Goal: Transaction & Acquisition: Purchase product/service

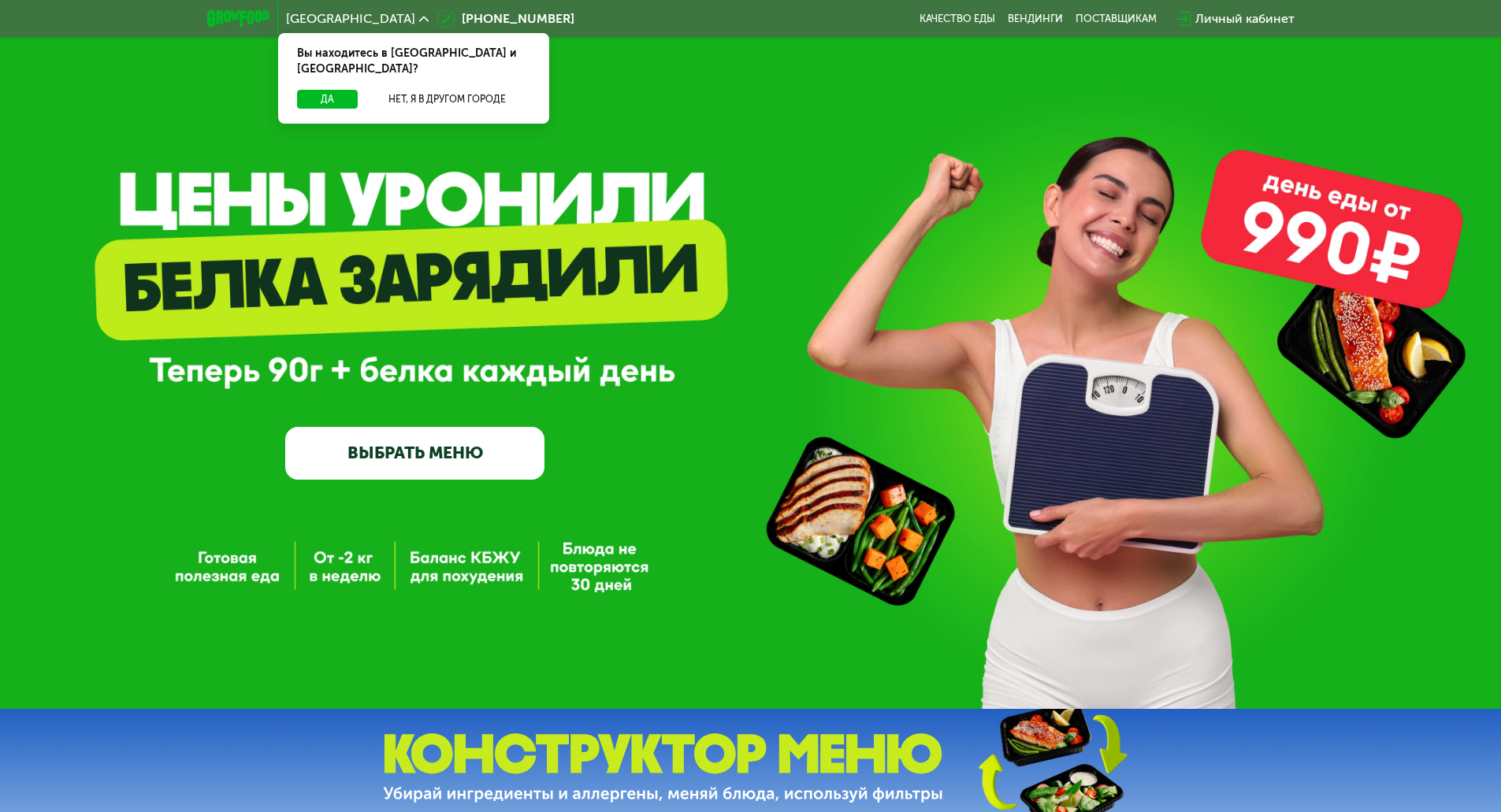
click at [388, 474] on link "ВЫБРАТЬ МЕНЮ" at bounding box center [414, 453] width 259 height 52
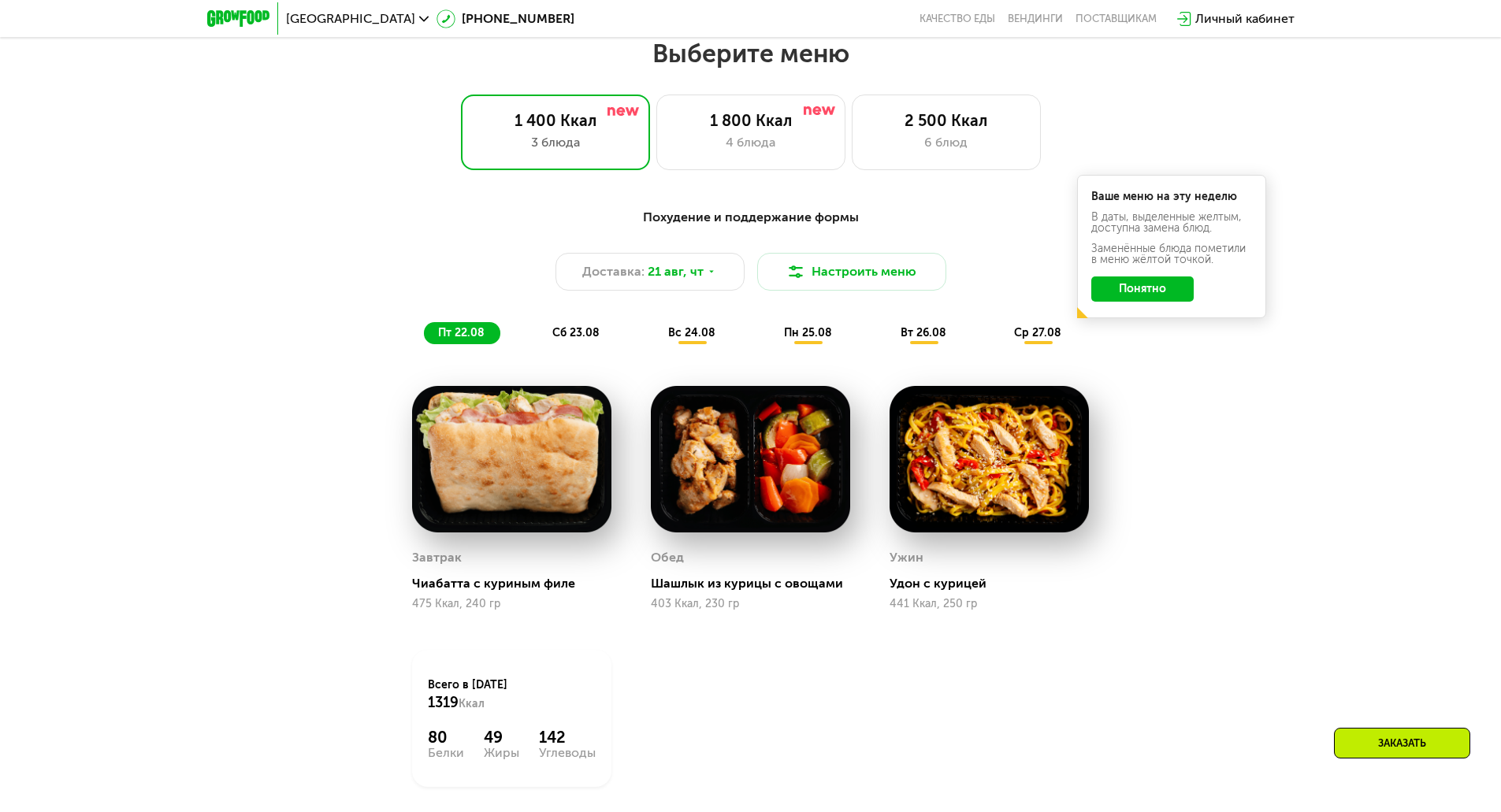
scroll to position [850, 0]
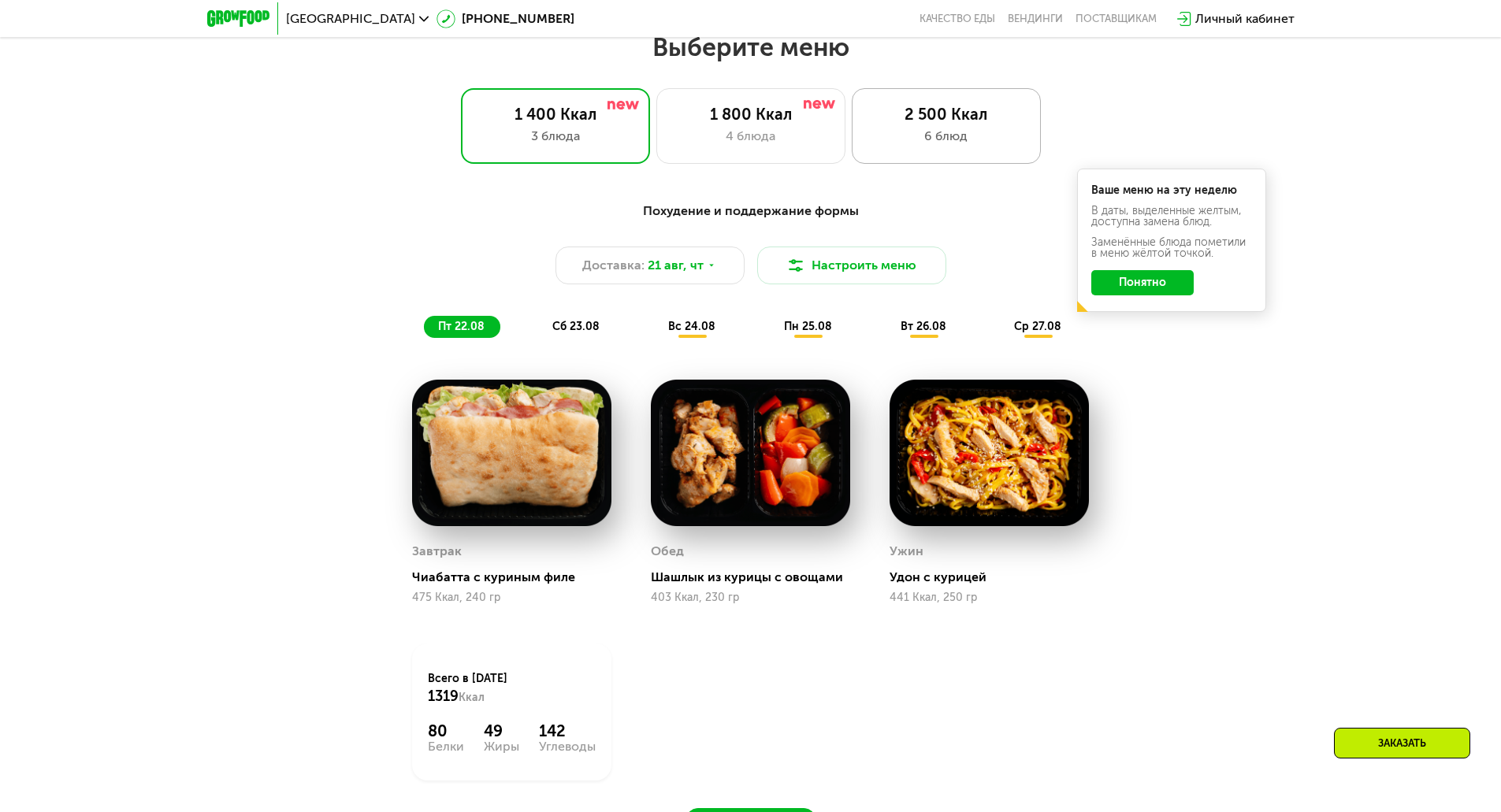
click at [932, 117] on div "2 500 Ккал" at bounding box center [946, 114] width 156 height 19
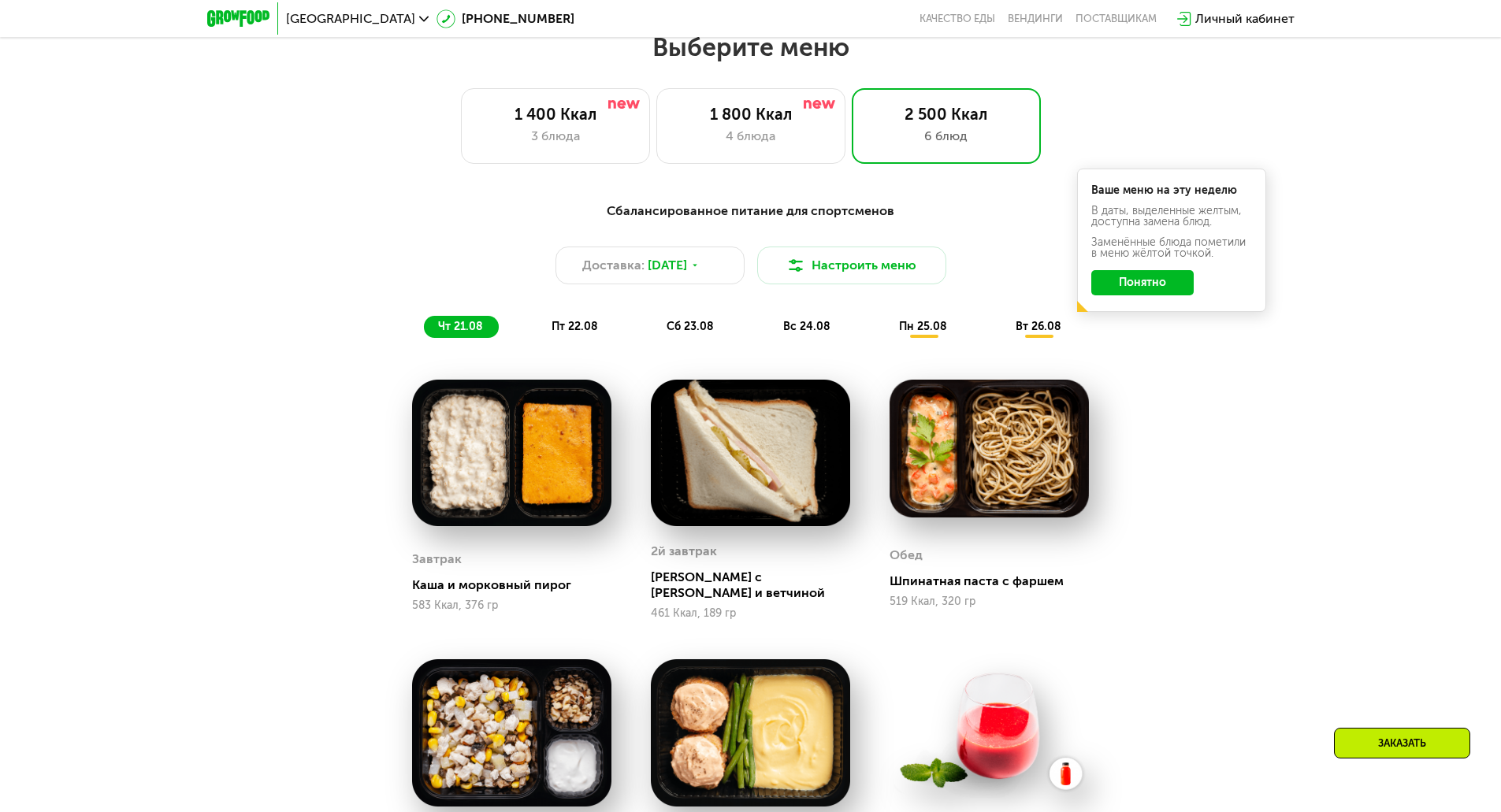
click at [1097, 288] on button "Понятно" at bounding box center [1143, 283] width 102 height 25
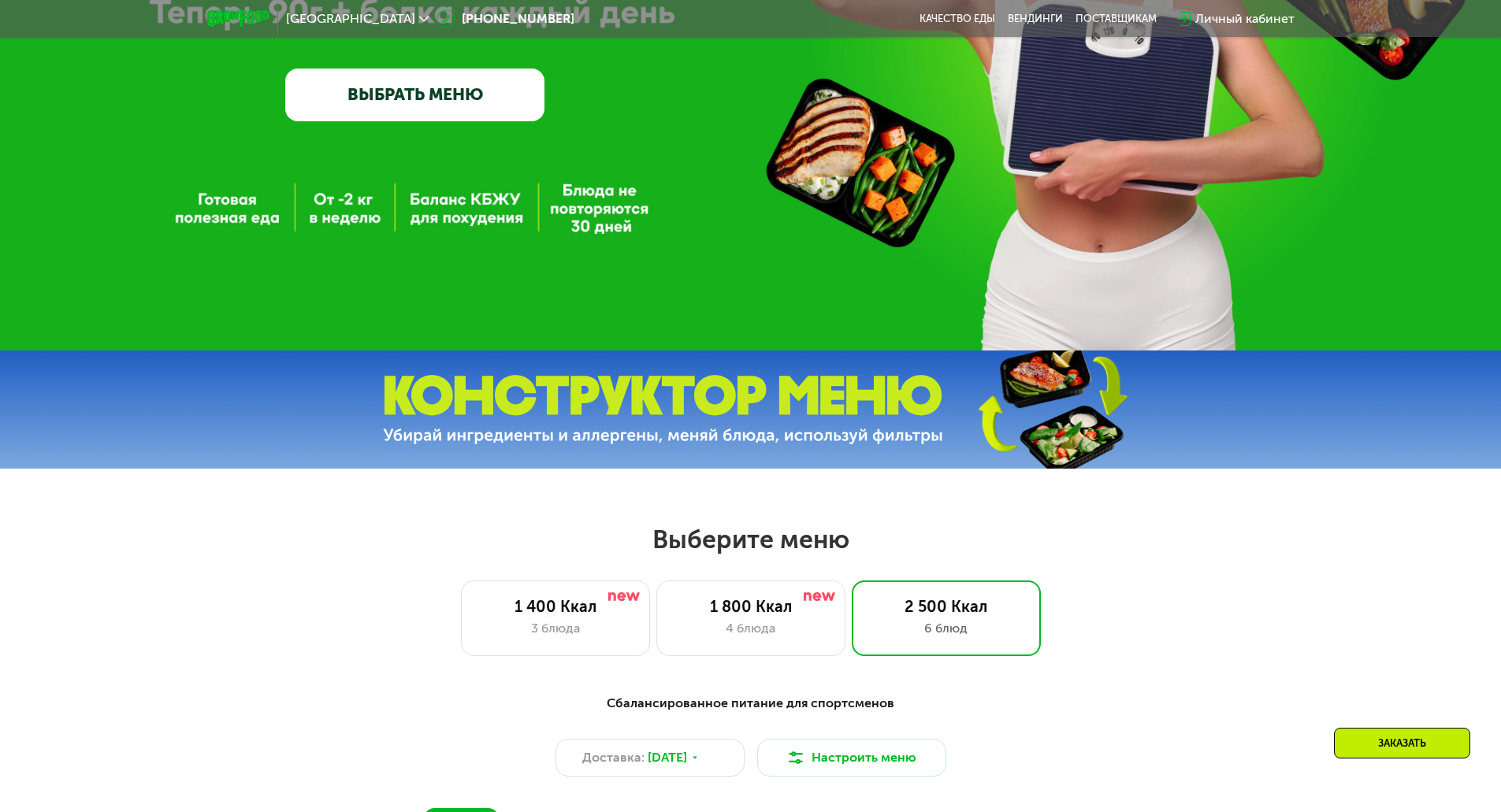
scroll to position [359, 0]
click at [445, 82] on link "ВЫБРАТЬ МЕНЮ" at bounding box center [414, 94] width 259 height 52
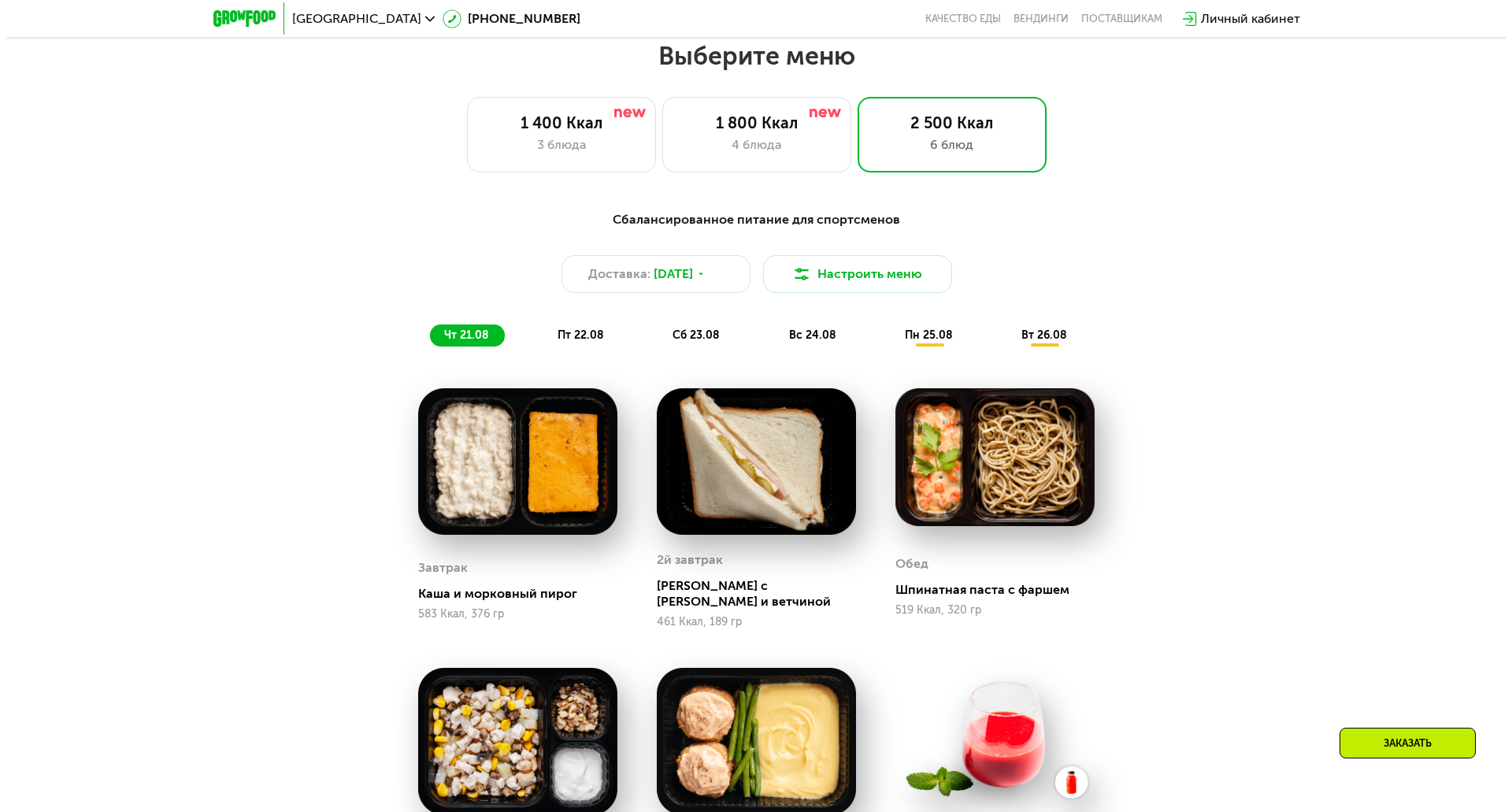
scroll to position [850, 0]
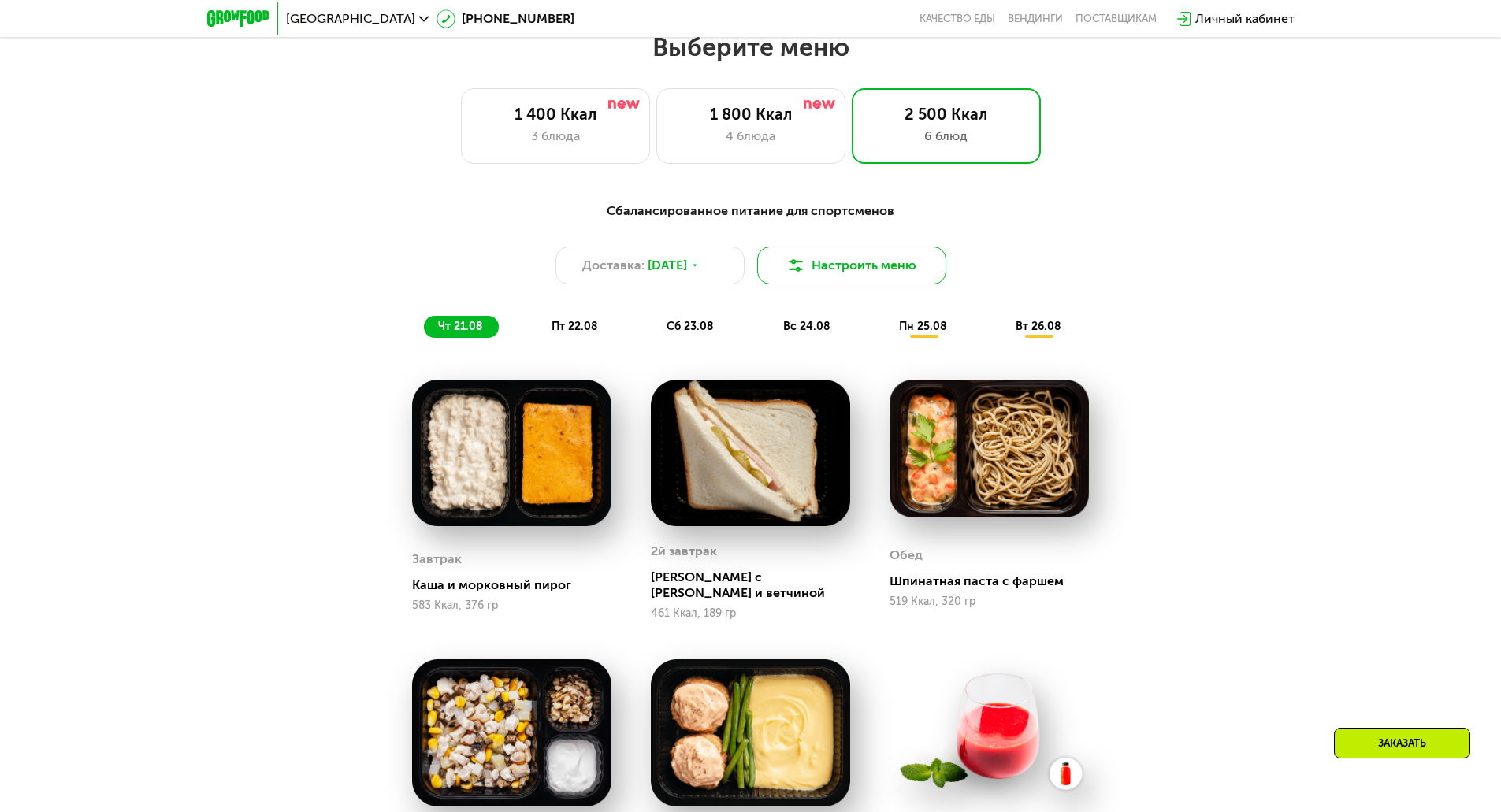
click at [806, 268] on img at bounding box center [796, 265] width 19 height 19
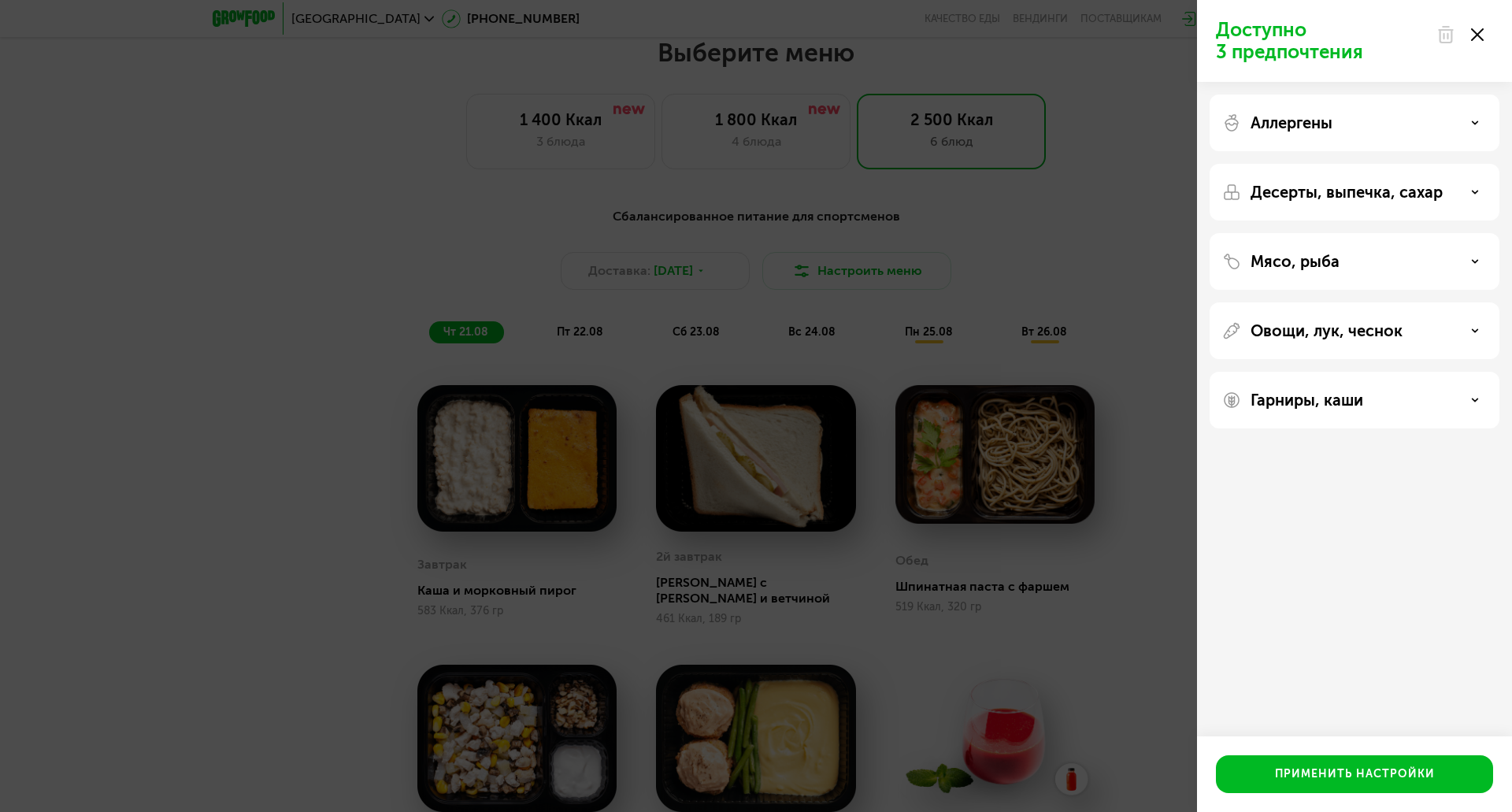
click at [1283, 255] on p "Мясо, рыба" at bounding box center [1295, 262] width 89 height 19
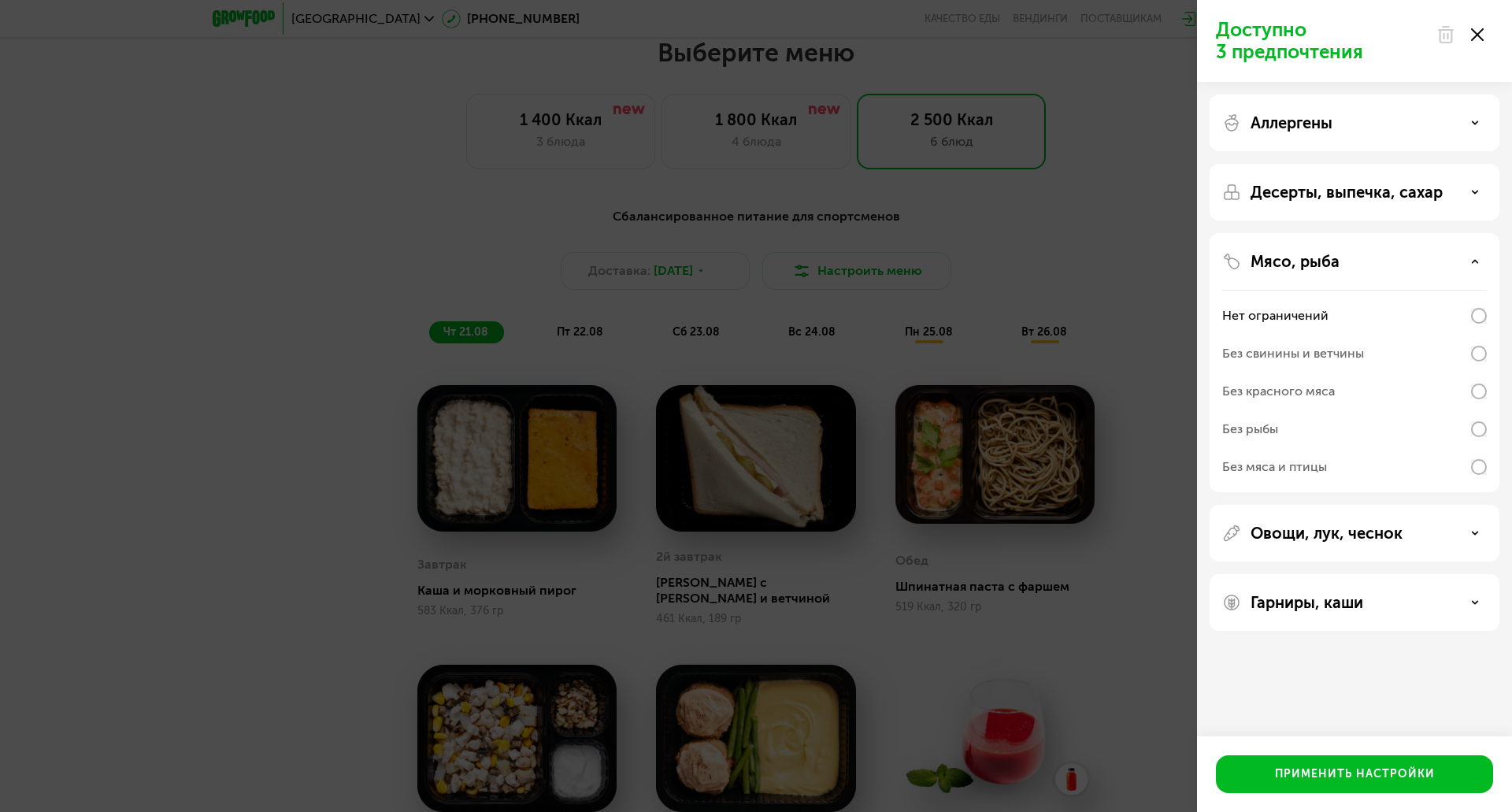
click at [1270, 350] on div "Без свинины и ветчины" at bounding box center [1293, 354] width 142 height 19
click at [1282, 536] on p "Овощи, лук, чеснок" at bounding box center [1326, 533] width 152 height 19
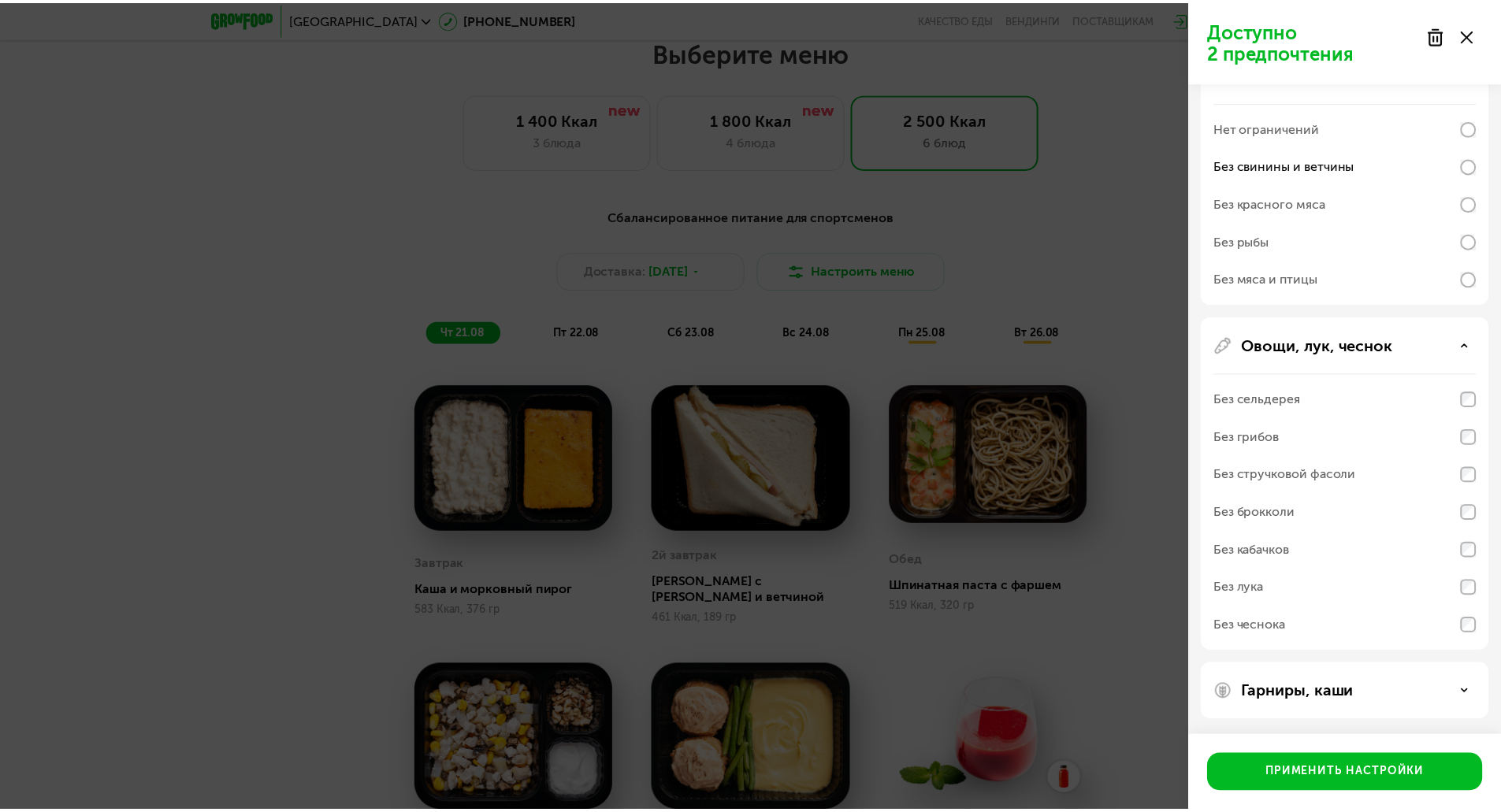
scroll to position [0, 0]
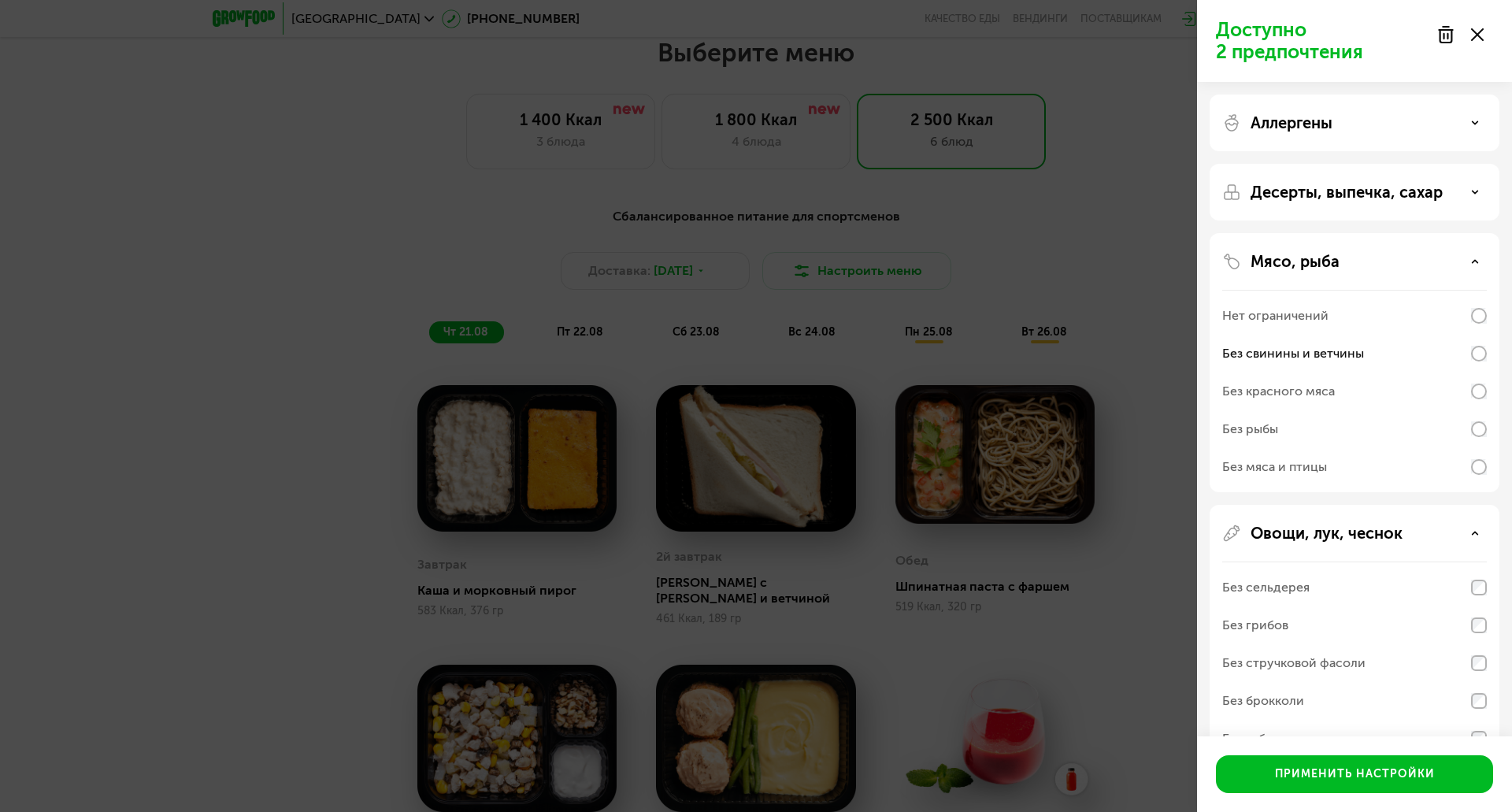
click at [1313, 233] on div "Десерты, выпечка, сахар" at bounding box center [1354, 362] width 289 height 259
click at [1313, 199] on p "Десерты, выпечка, сахар" at bounding box center [1347, 192] width 192 height 19
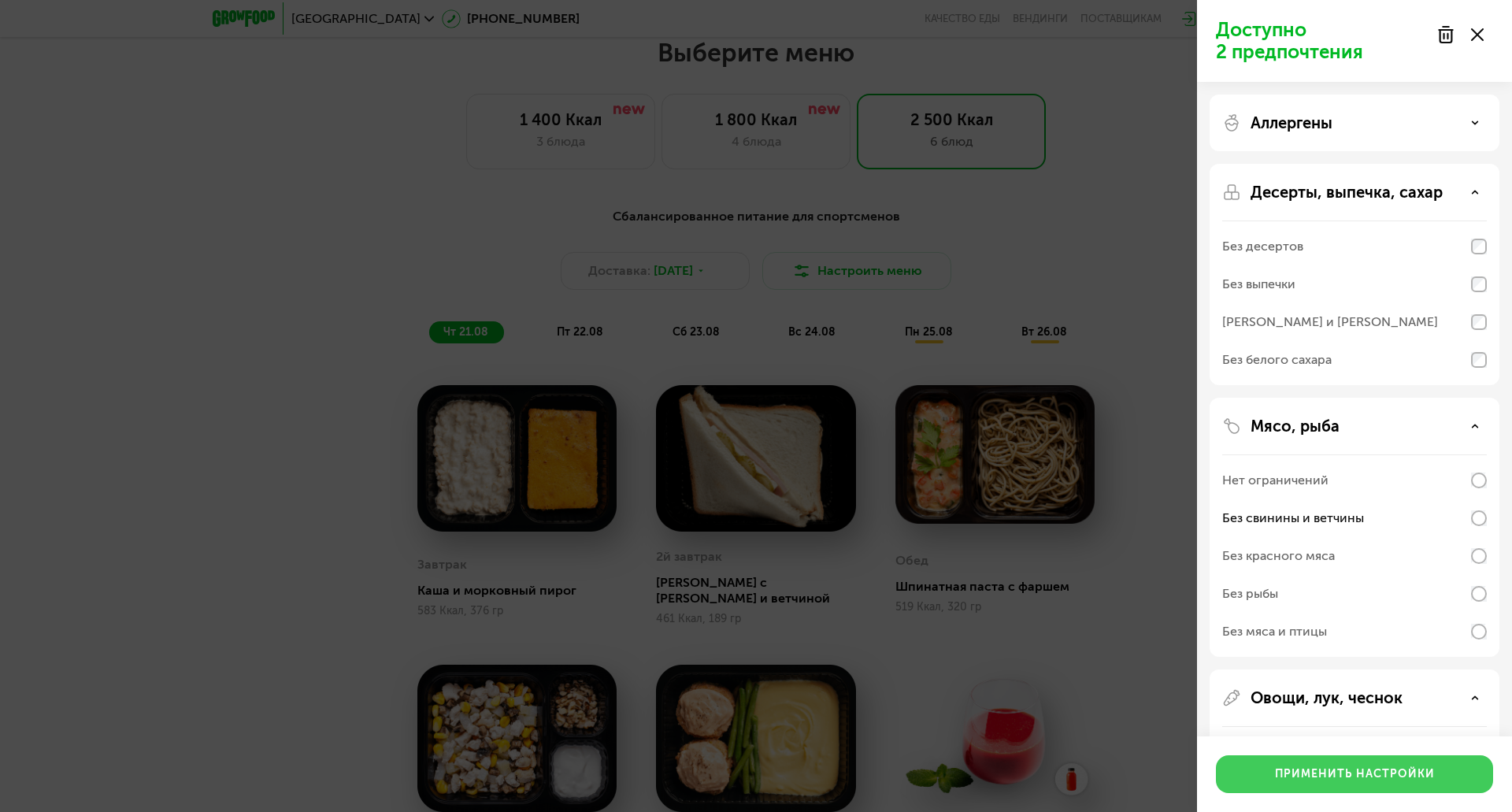
click at [1344, 765] on button "Применить настройки" at bounding box center [1354, 775] width 277 height 38
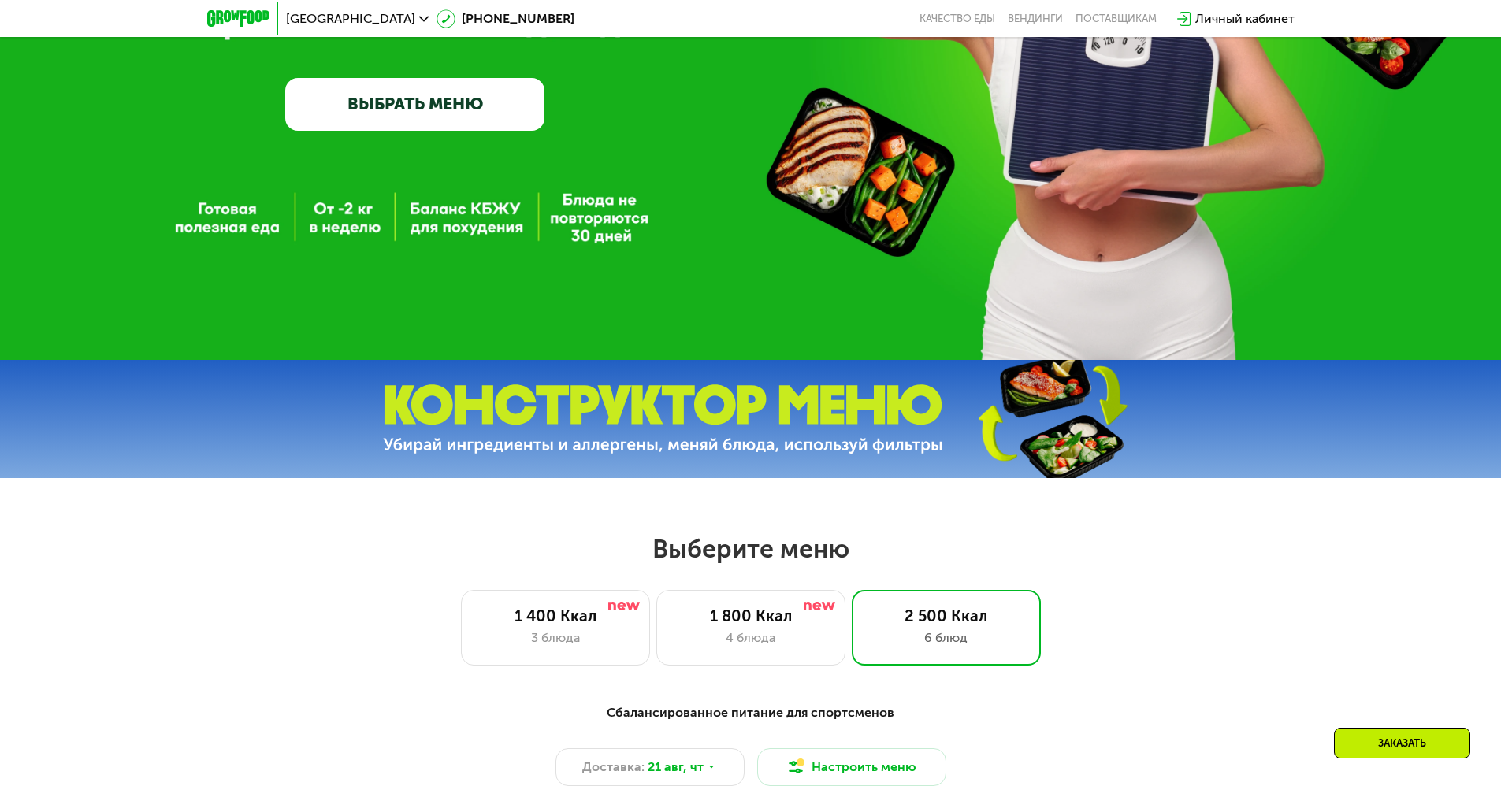
scroll to position [302, 0]
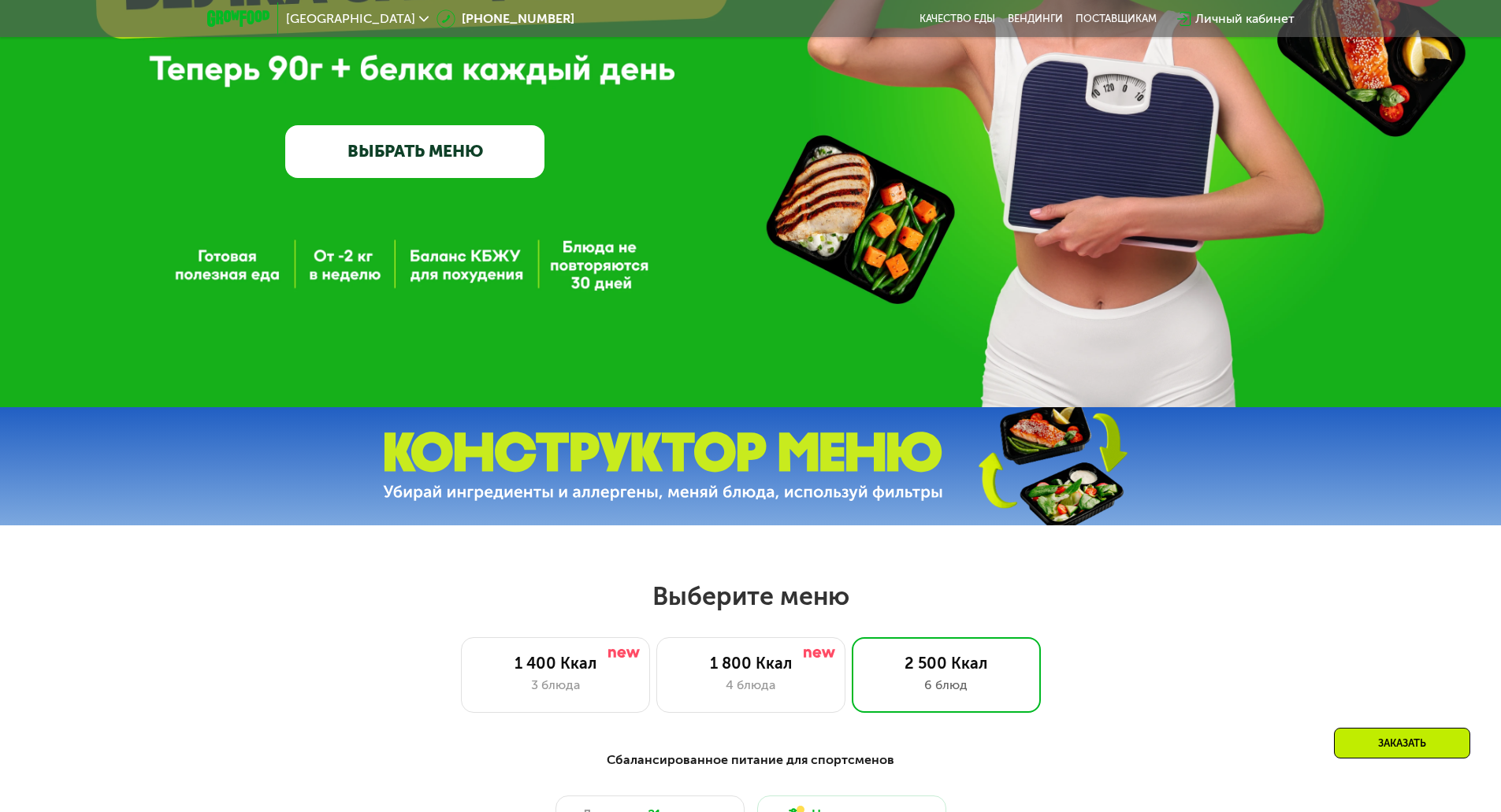
click at [246, 22] on img at bounding box center [238, 18] width 62 height 16
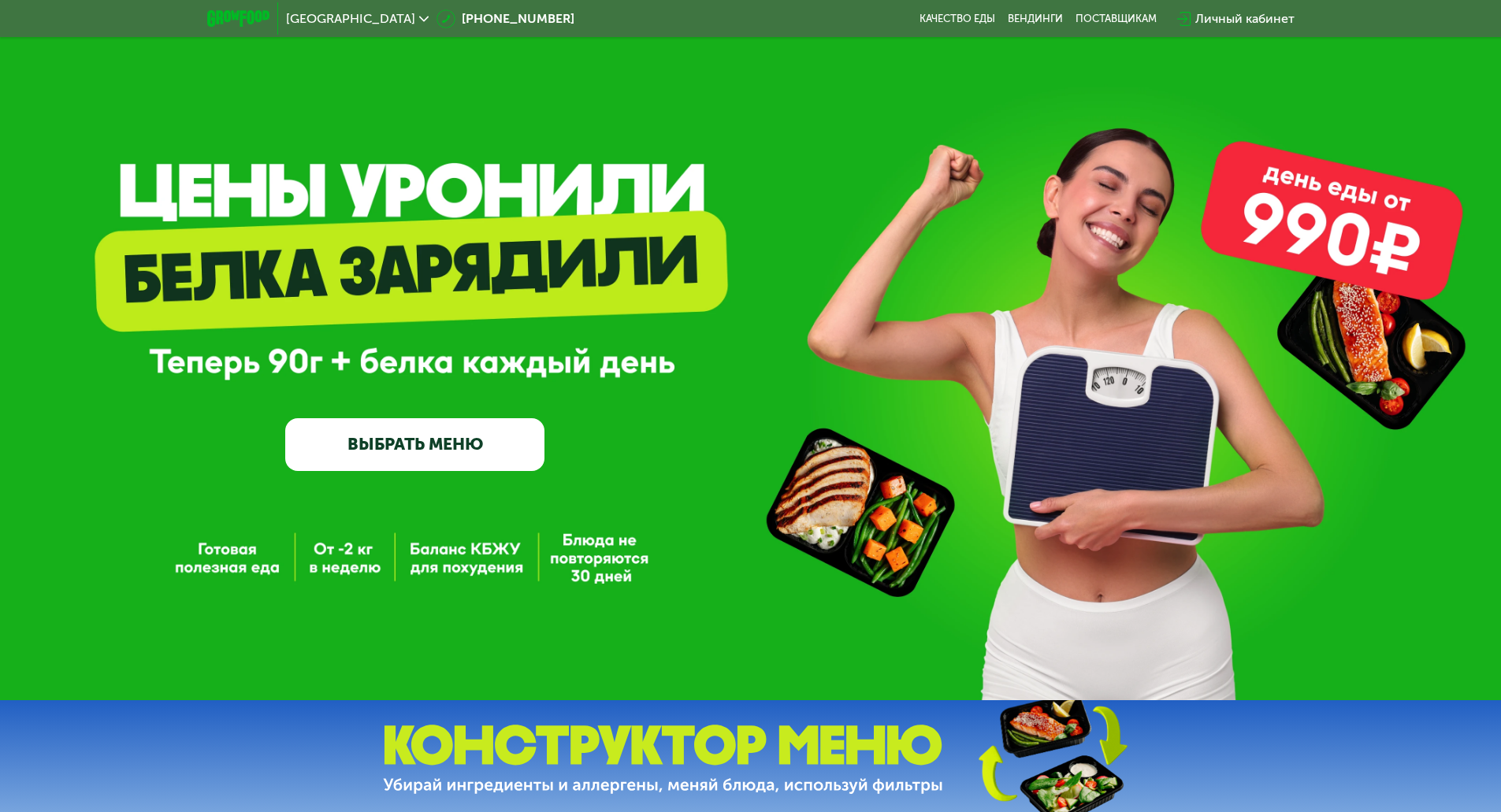
scroll to position [0, 0]
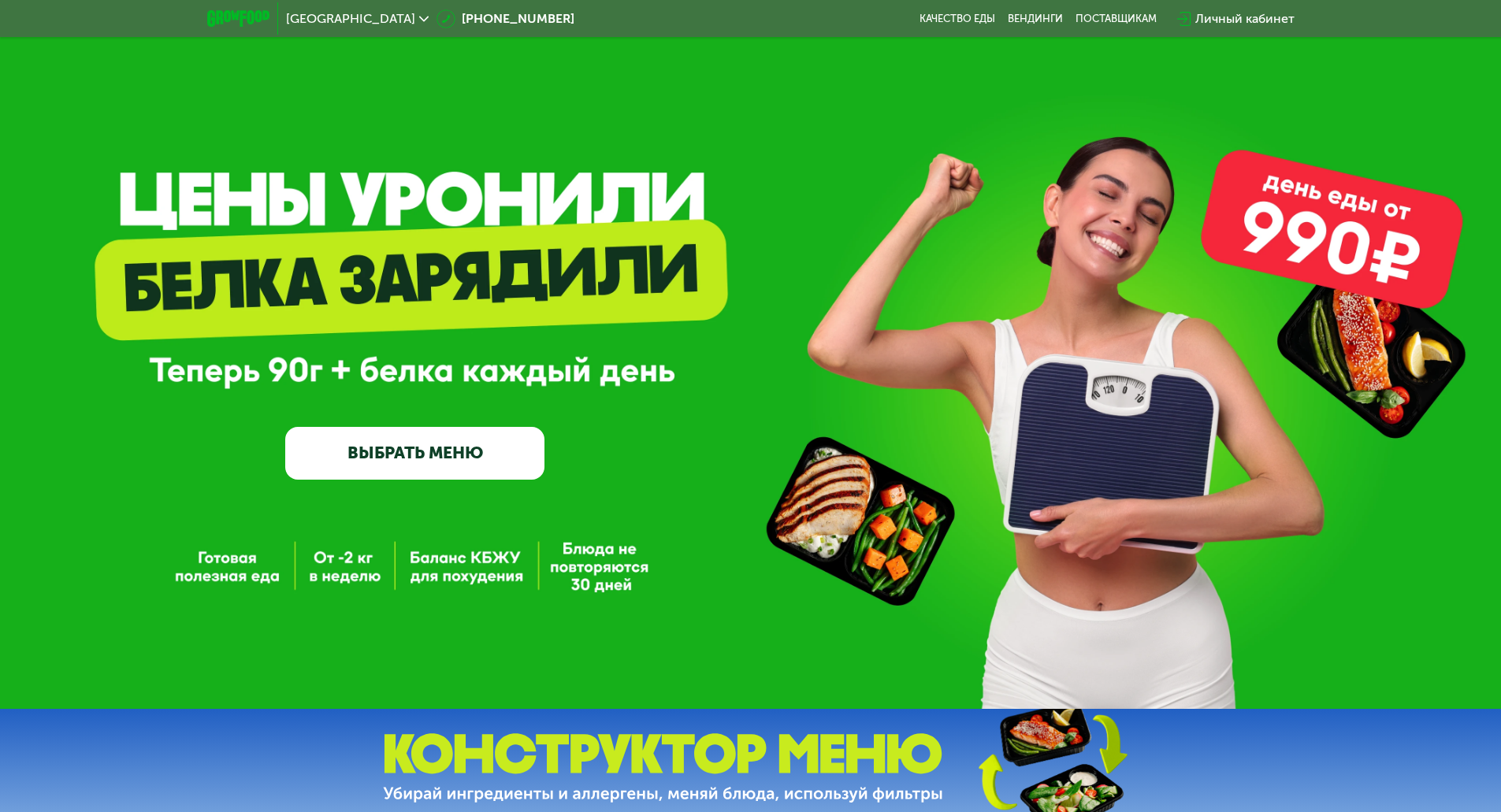
click at [291, 454] on link "ВЫБРАТЬ МЕНЮ" at bounding box center [414, 453] width 259 height 52
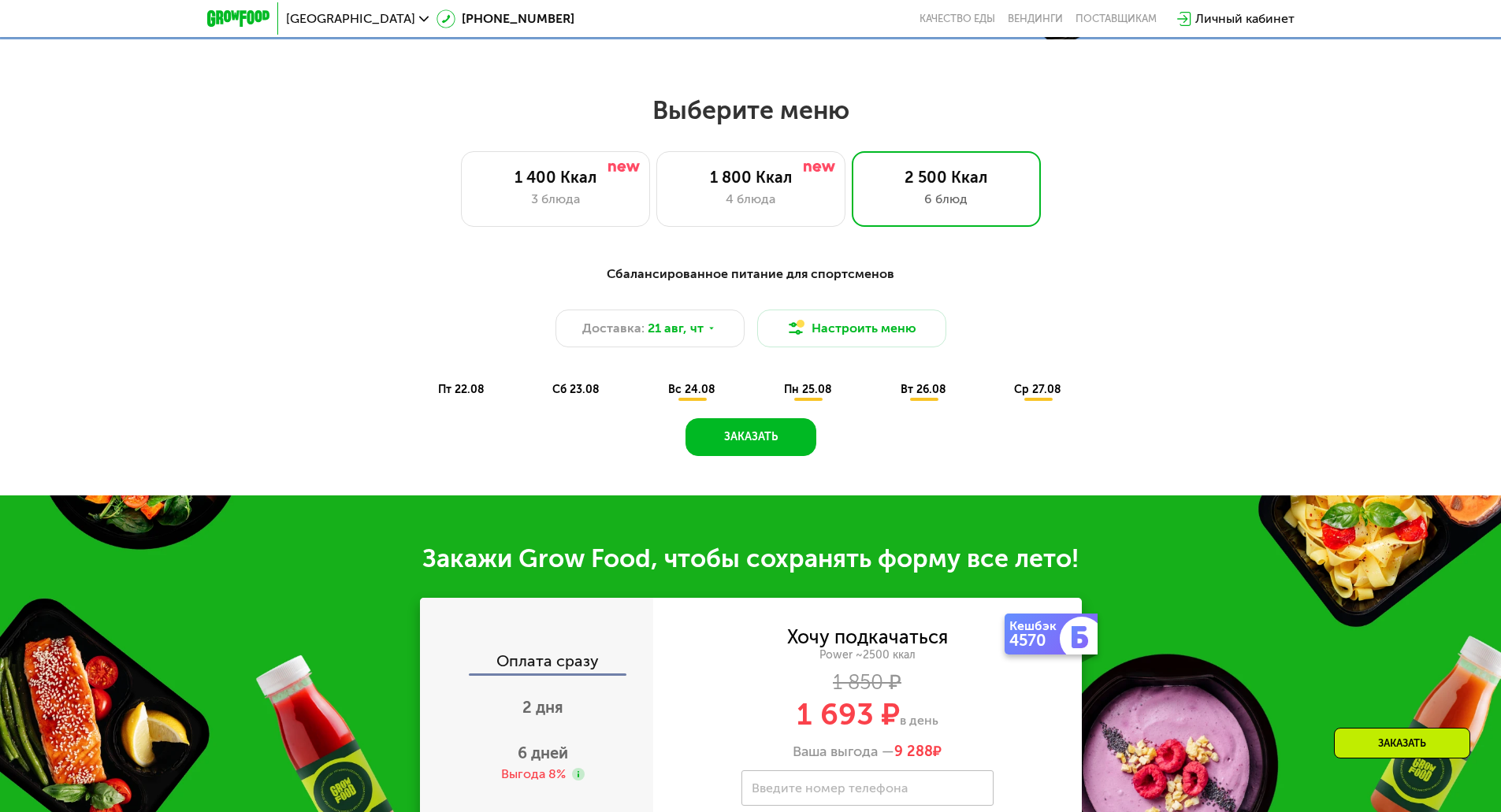
scroll to position [780, 0]
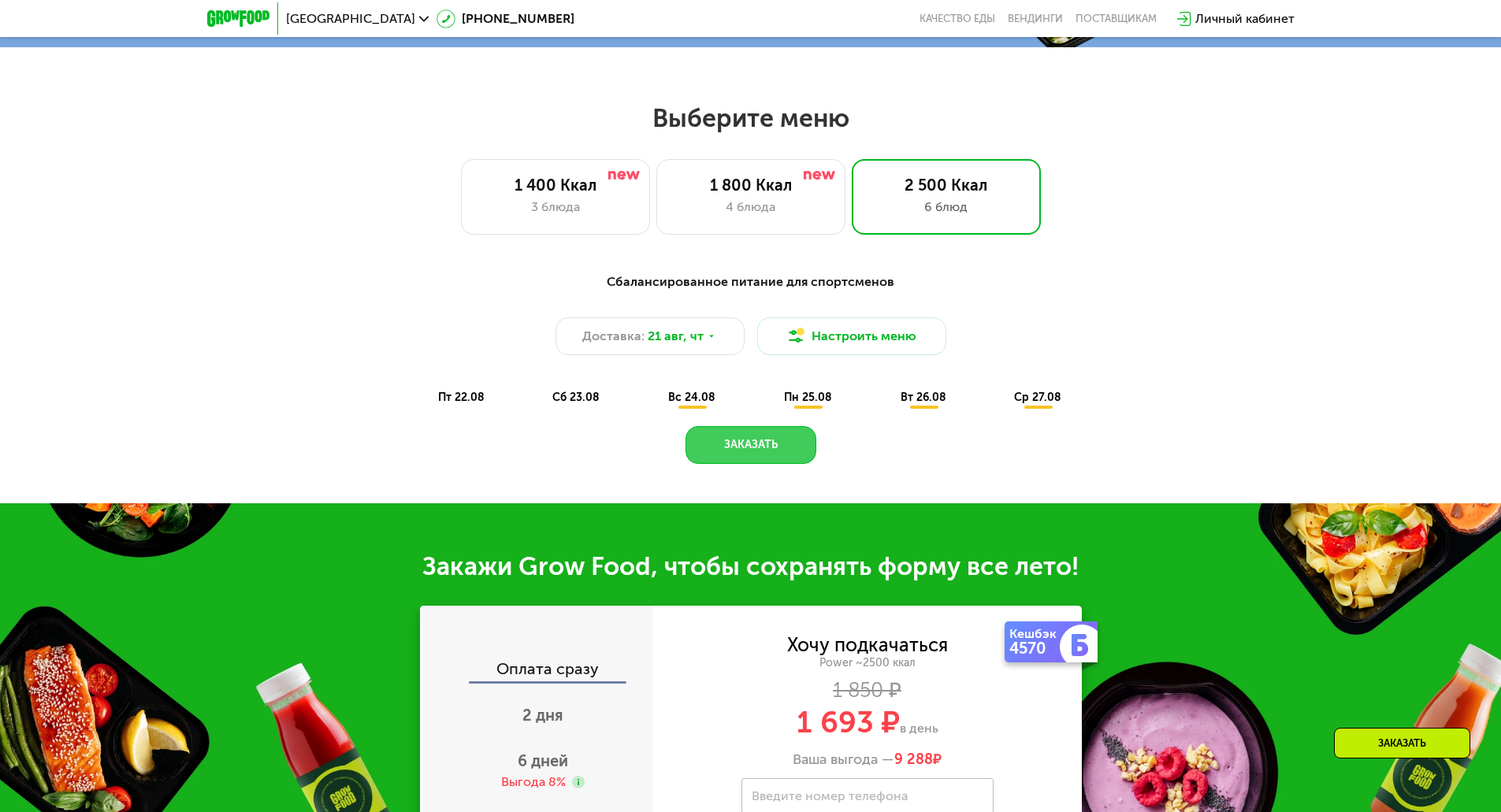
click at [704, 462] on button "Заказать" at bounding box center [751, 445] width 131 height 38
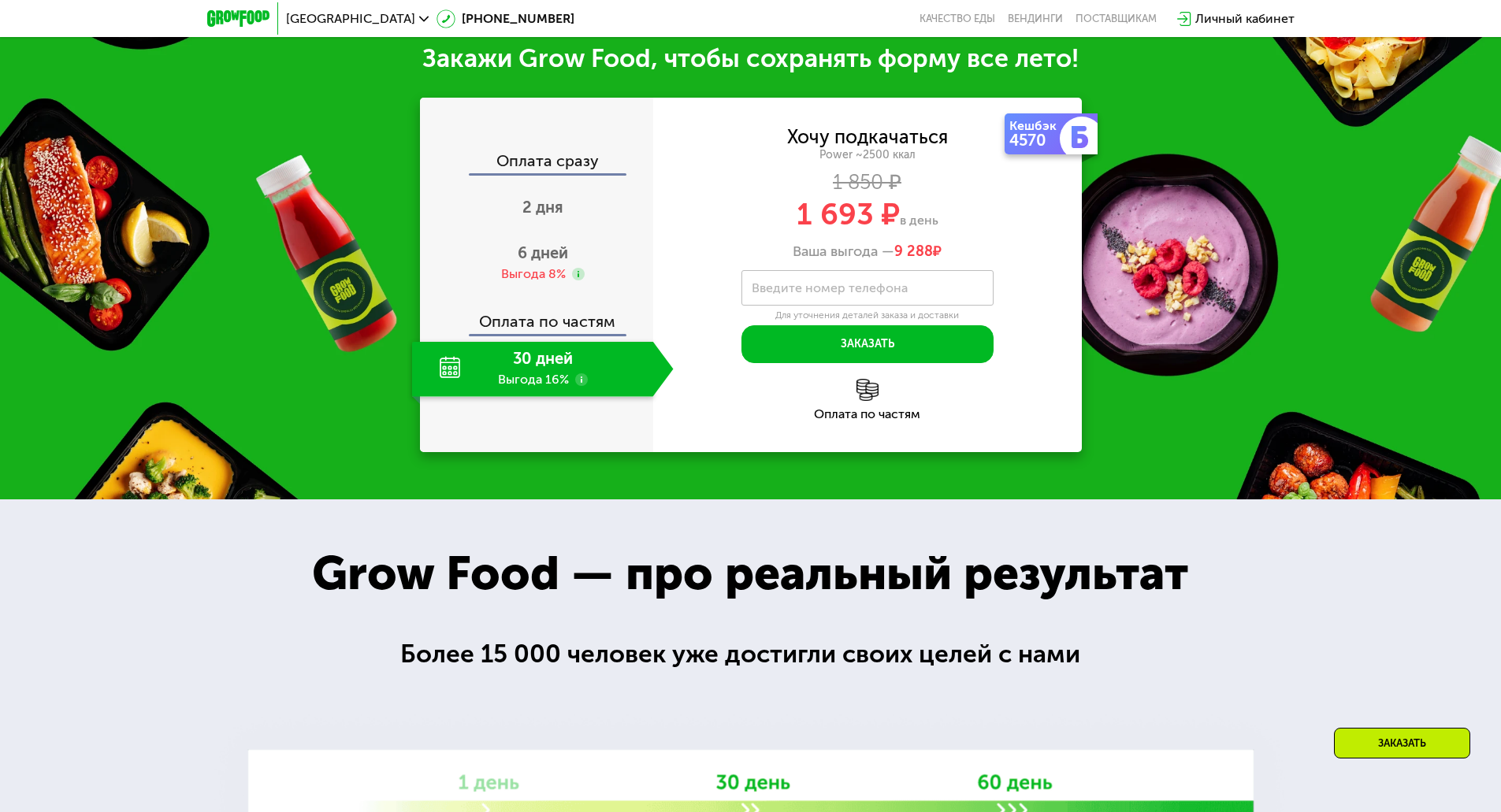
scroll to position [1229, 0]
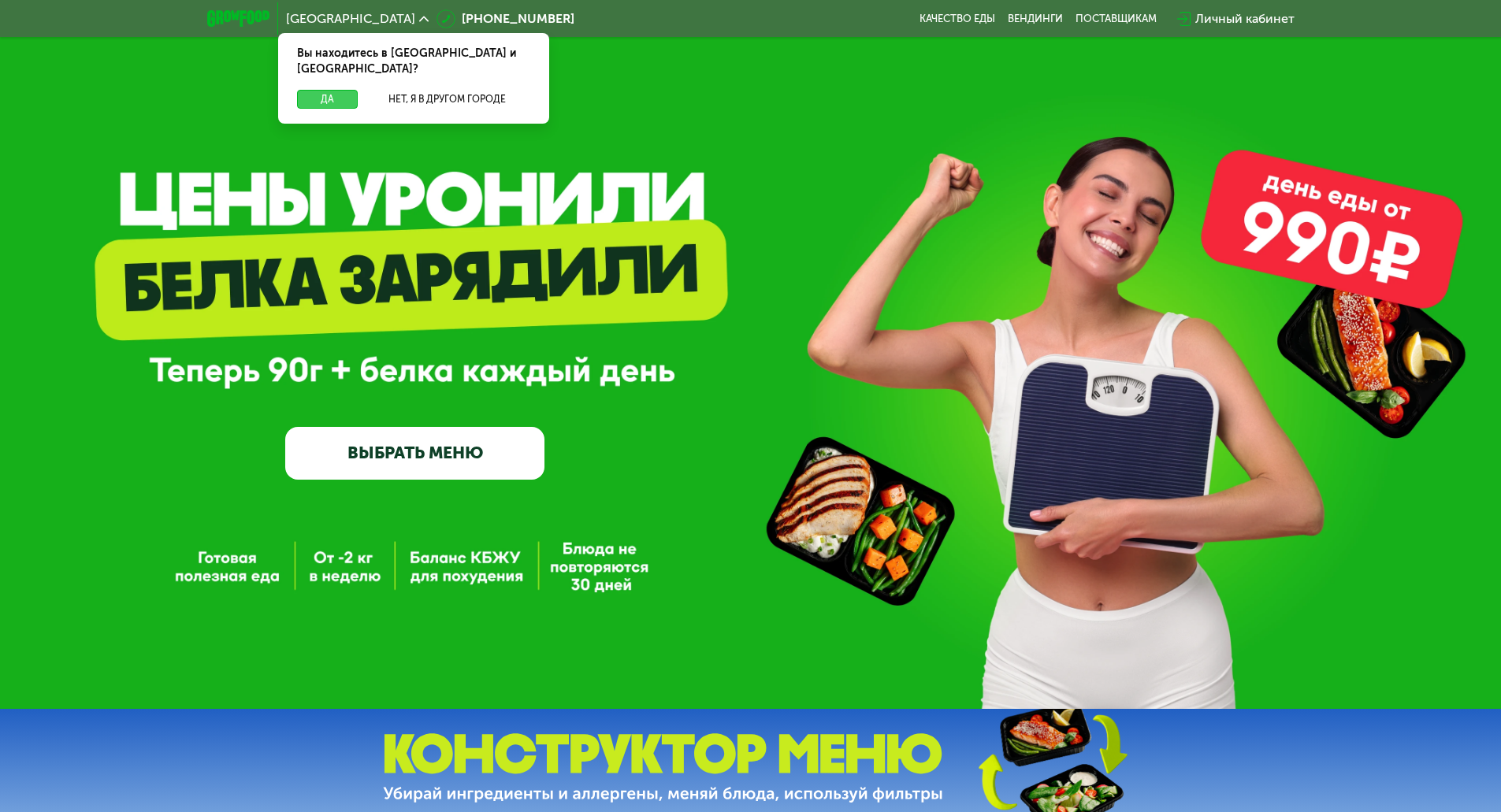
click at [340, 90] on button "Да" at bounding box center [328, 100] width 61 height 19
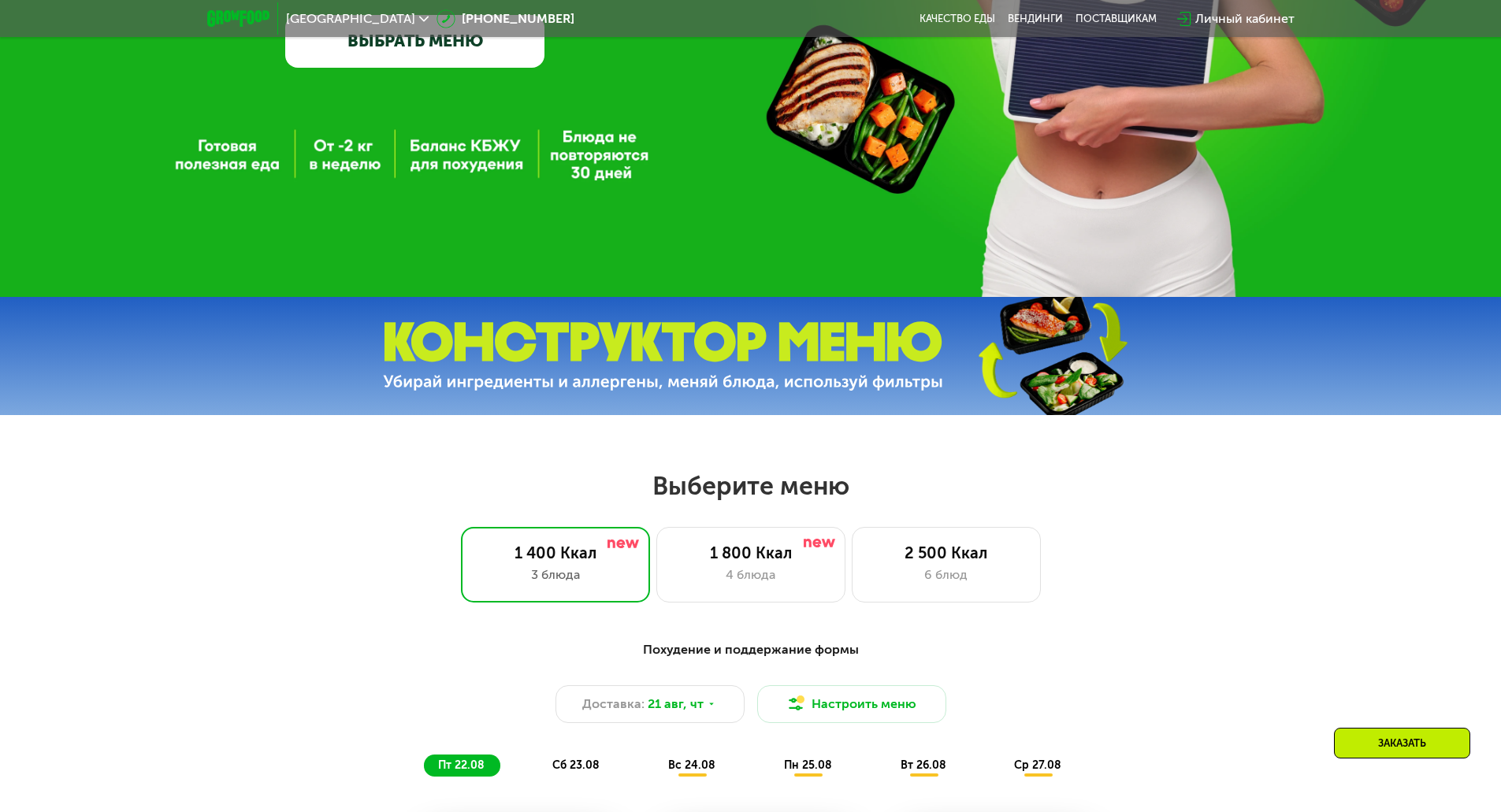
scroll to position [413, 0]
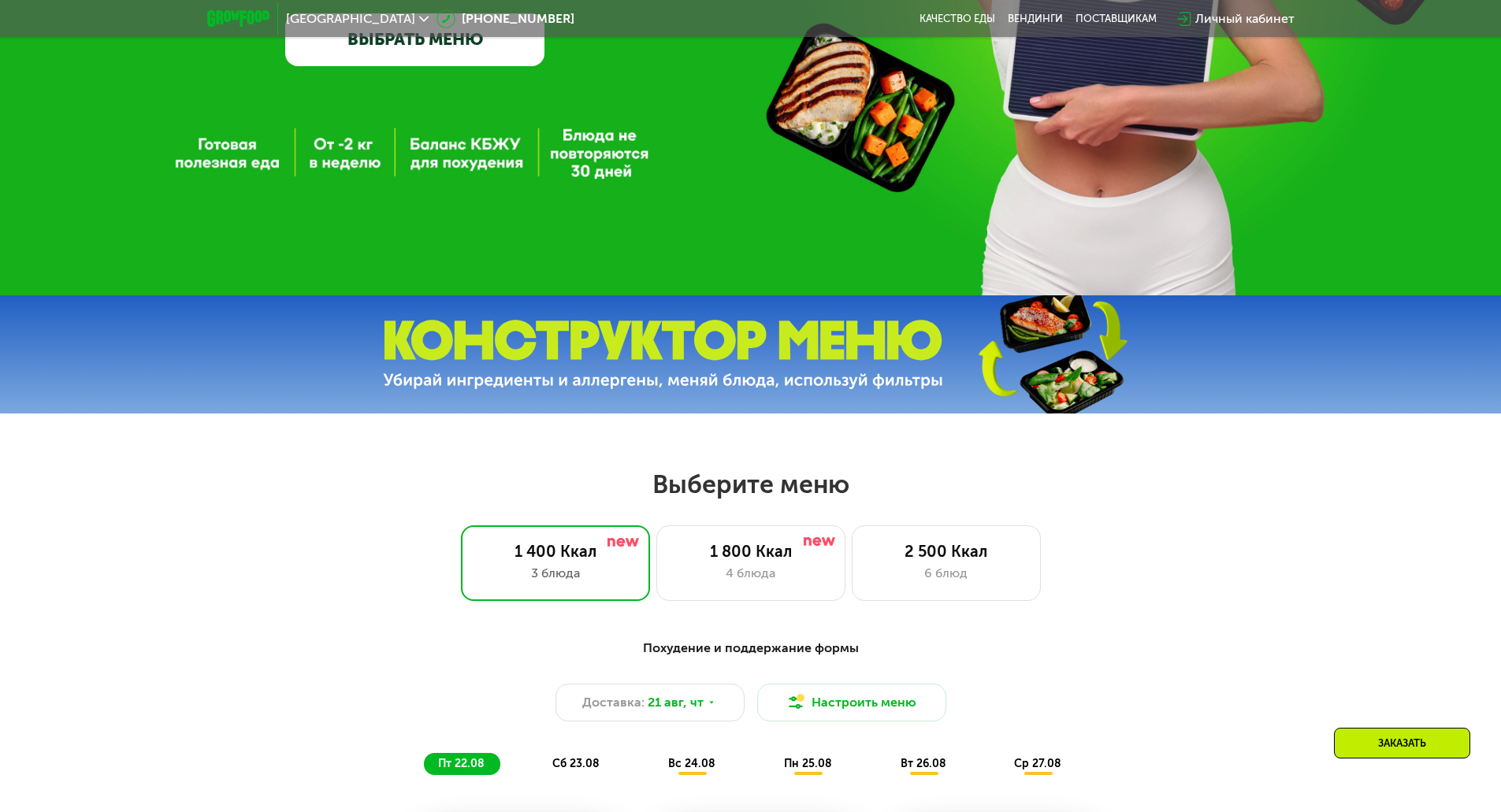
click at [461, 363] on img at bounding box center [663, 354] width 560 height 70
click at [438, 36] on div "Москва [PHONE_NUMBER] Качество еды [PERSON_NAME] поставщикам Личный кабинет" at bounding box center [751, 19] width 1103 height 35
click at [435, 45] on link "ВЫБРАТЬ МЕНЮ" at bounding box center [414, 39] width 259 height 52
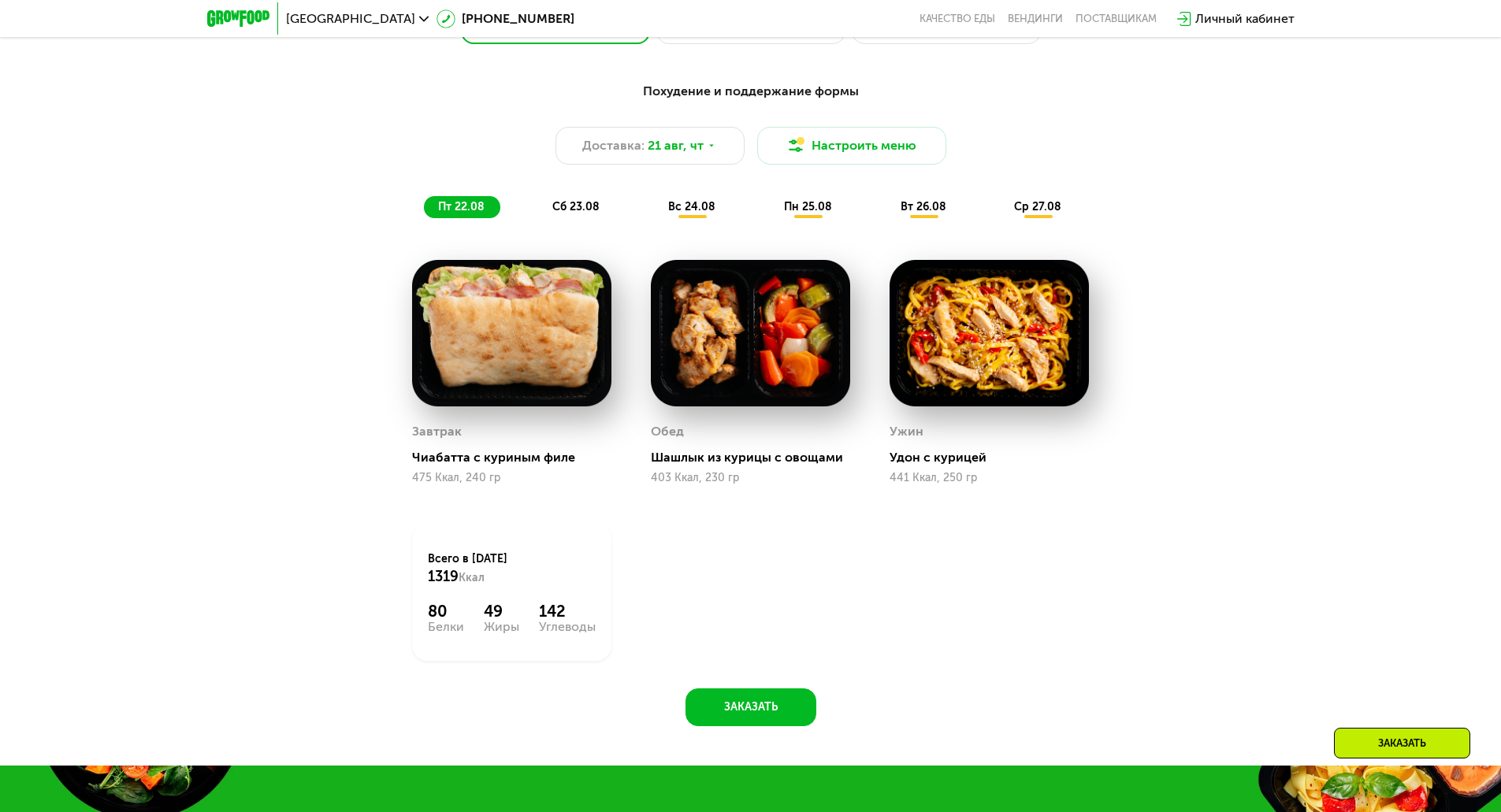
scroll to position [816, 0]
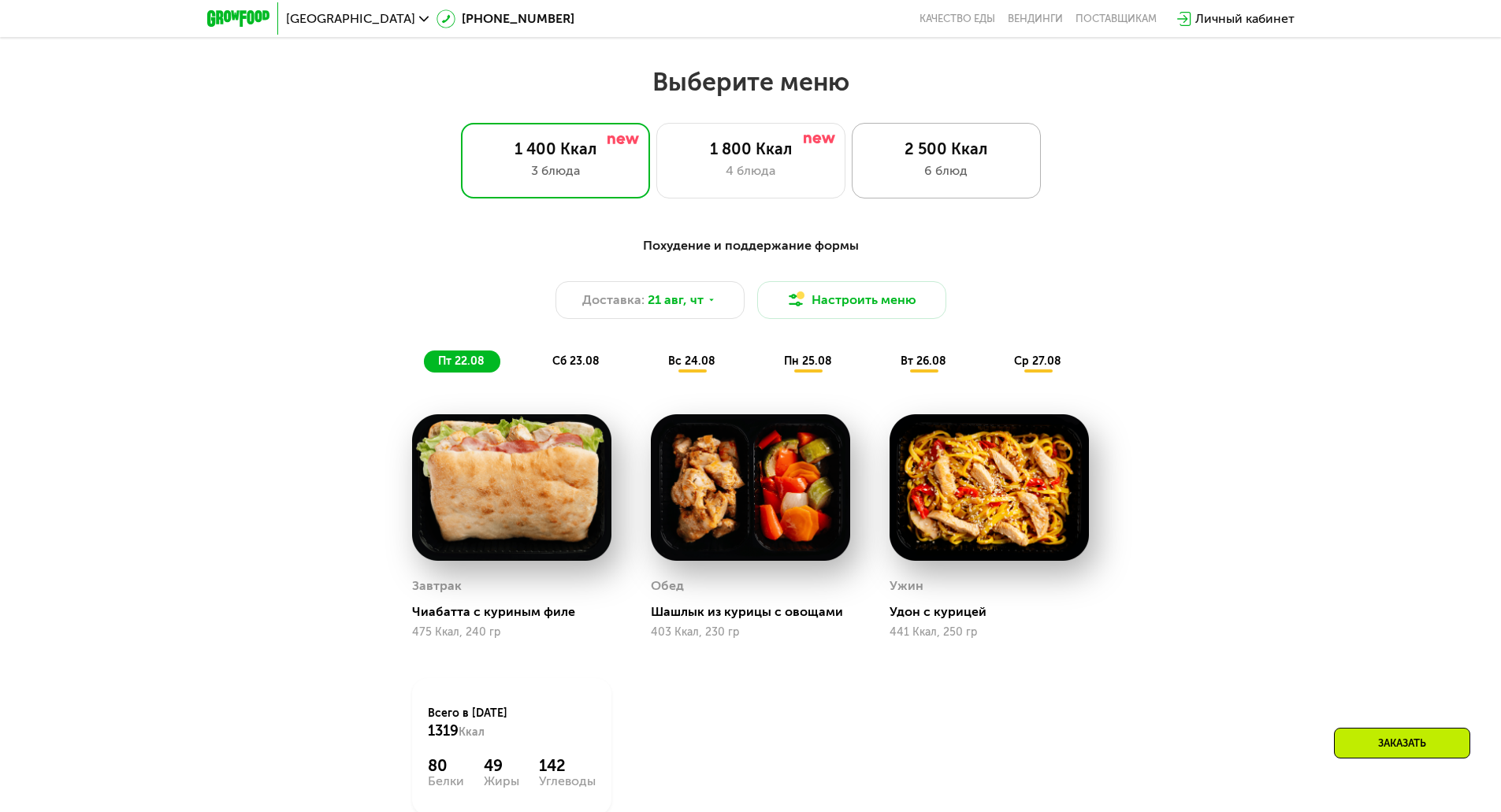
click at [877, 189] on div "2 500 Ккал 6 блюд" at bounding box center [946, 160] width 189 height 75
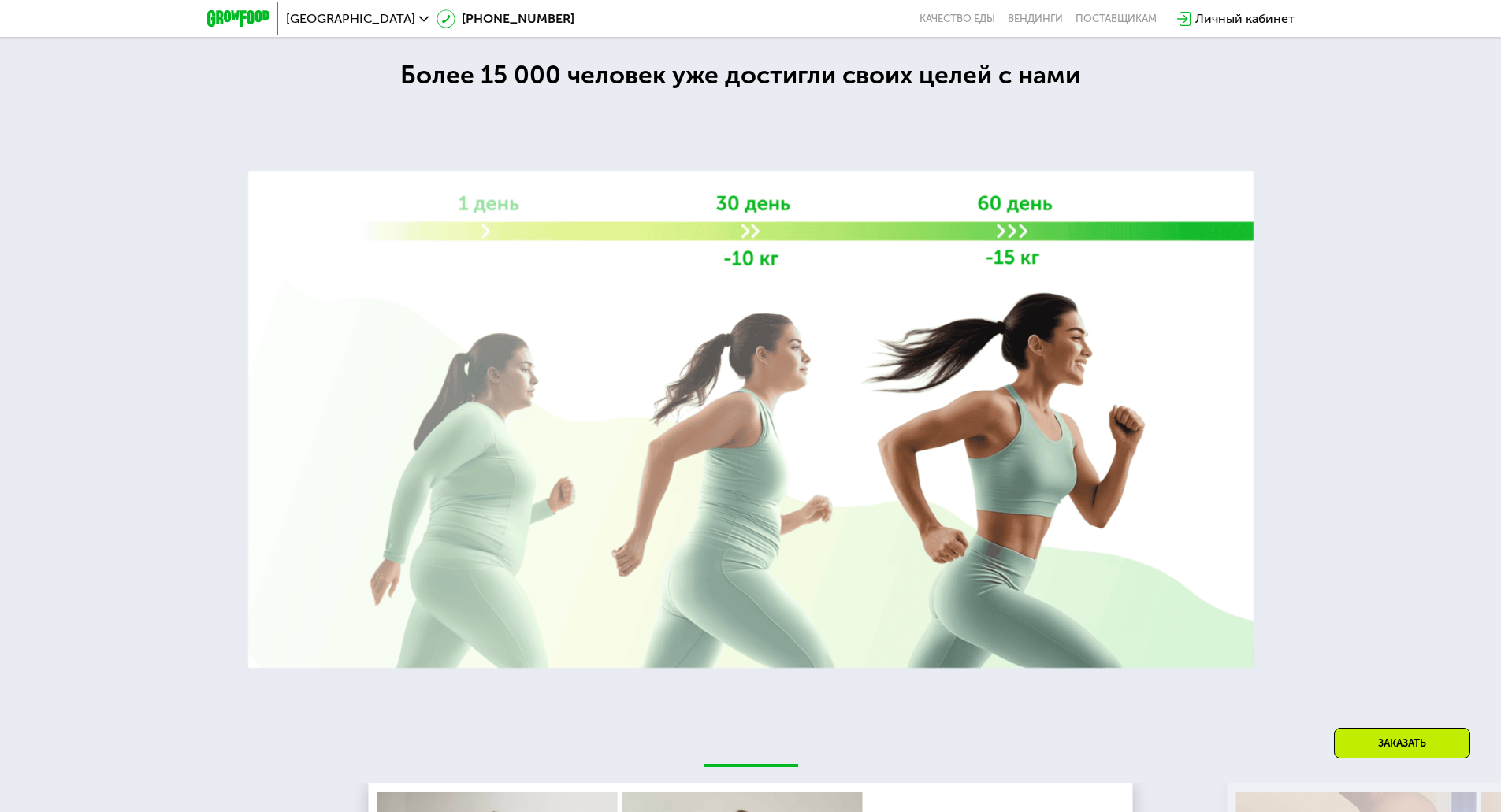
scroll to position [2327, 0]
